Goal: Find specific page/section: Find specific page/section

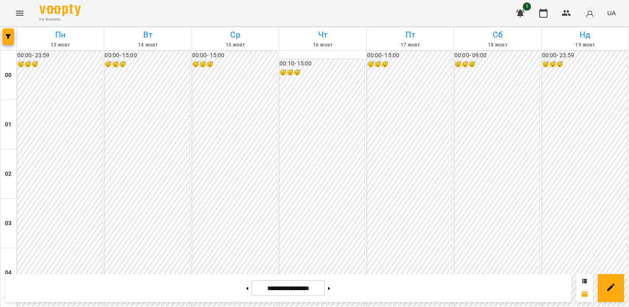
scroll to position [760, 0]
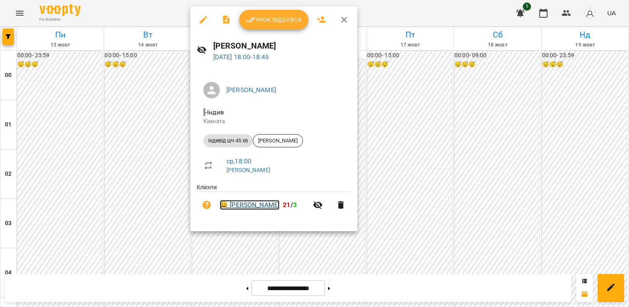
click at [258, 206] on link "😀 [PERSON_NAME]" at bounding box center [250, 205] width 60 height 10
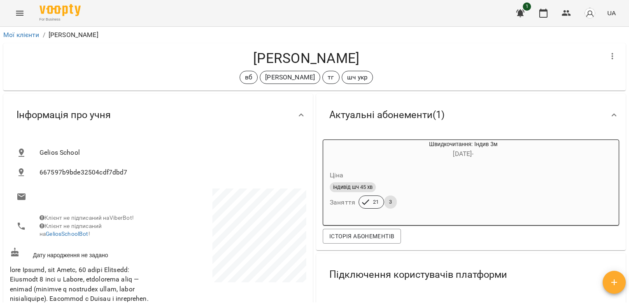
click at [22, 18] on button "Menu" at bounding box center [20, 13] width 20 height 20
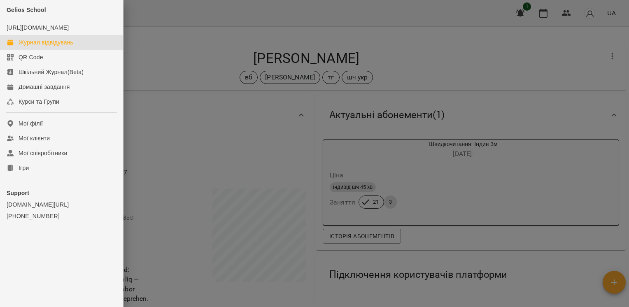
click at [52, 46] on div "Журнал відвідувань" at bounding box center [46, 42] width 55 height 8
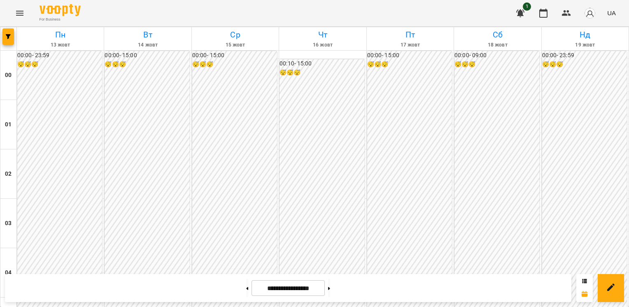
scroll to position [823, 0]
